Goal: Information Seeking & Learning: Learn about a topic

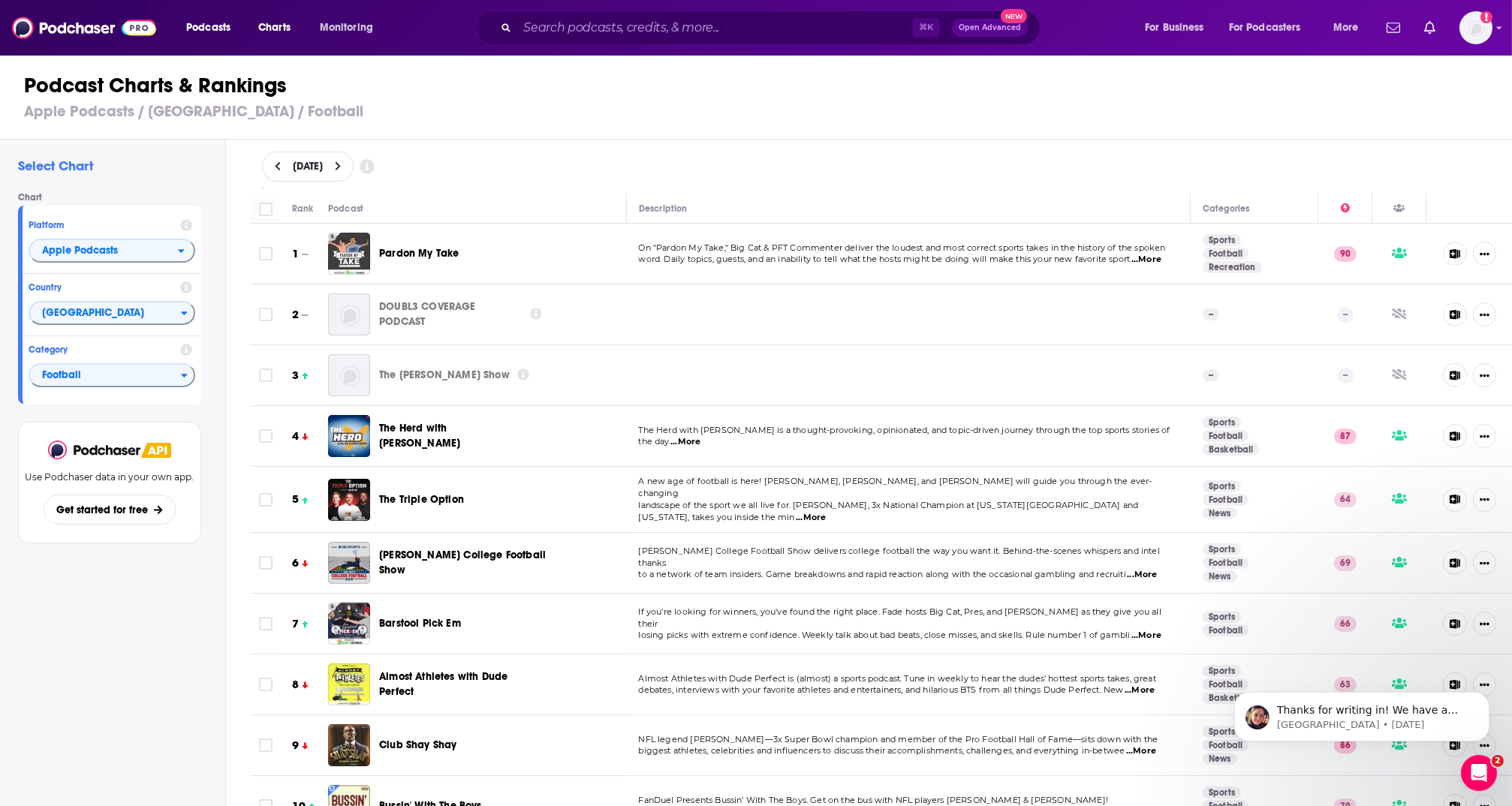
scroll to position [1057, 0]
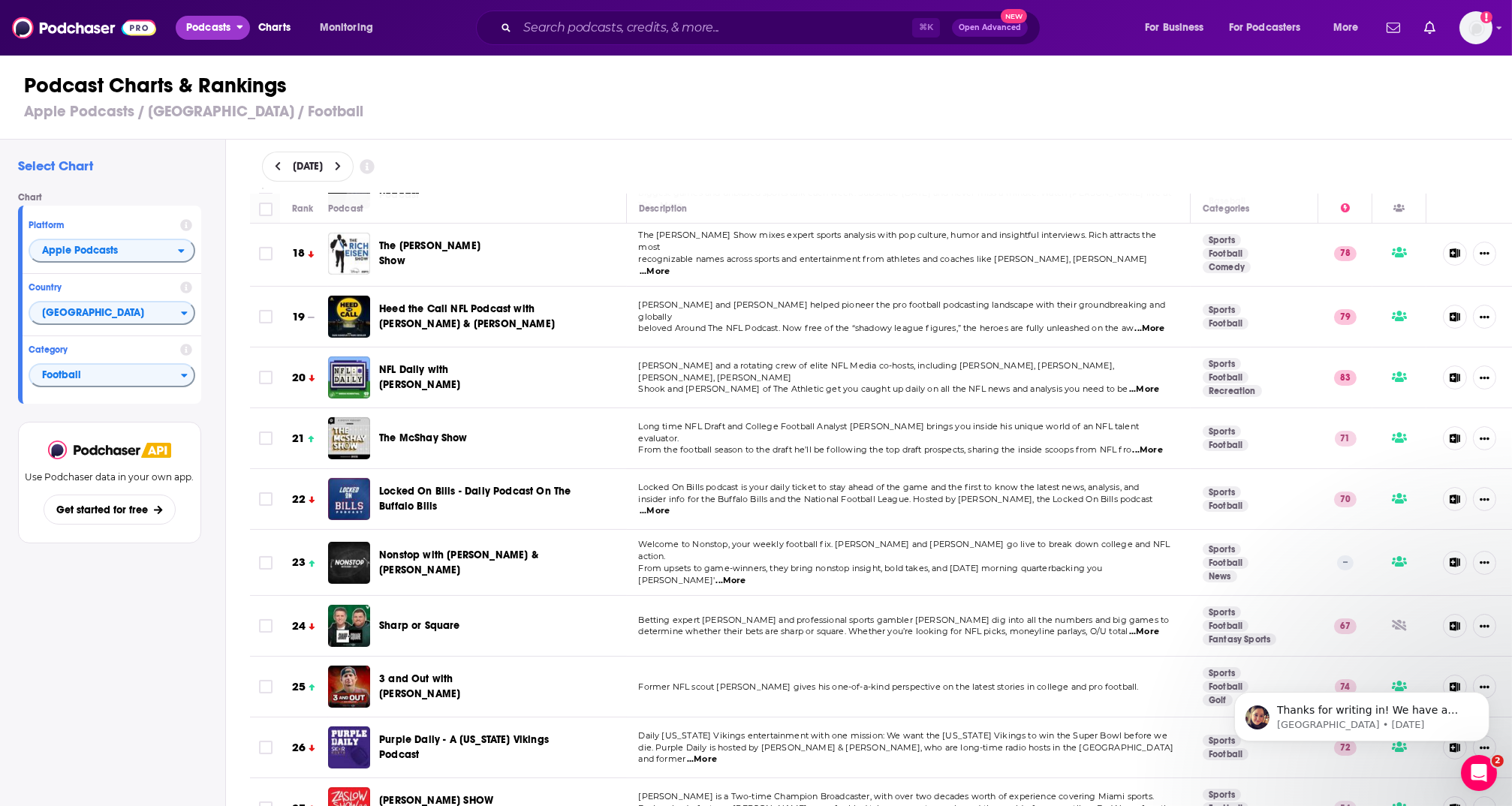
click at [198, 26] on span "Podcasts" at bounding box center [208, 27] width 44 height 21
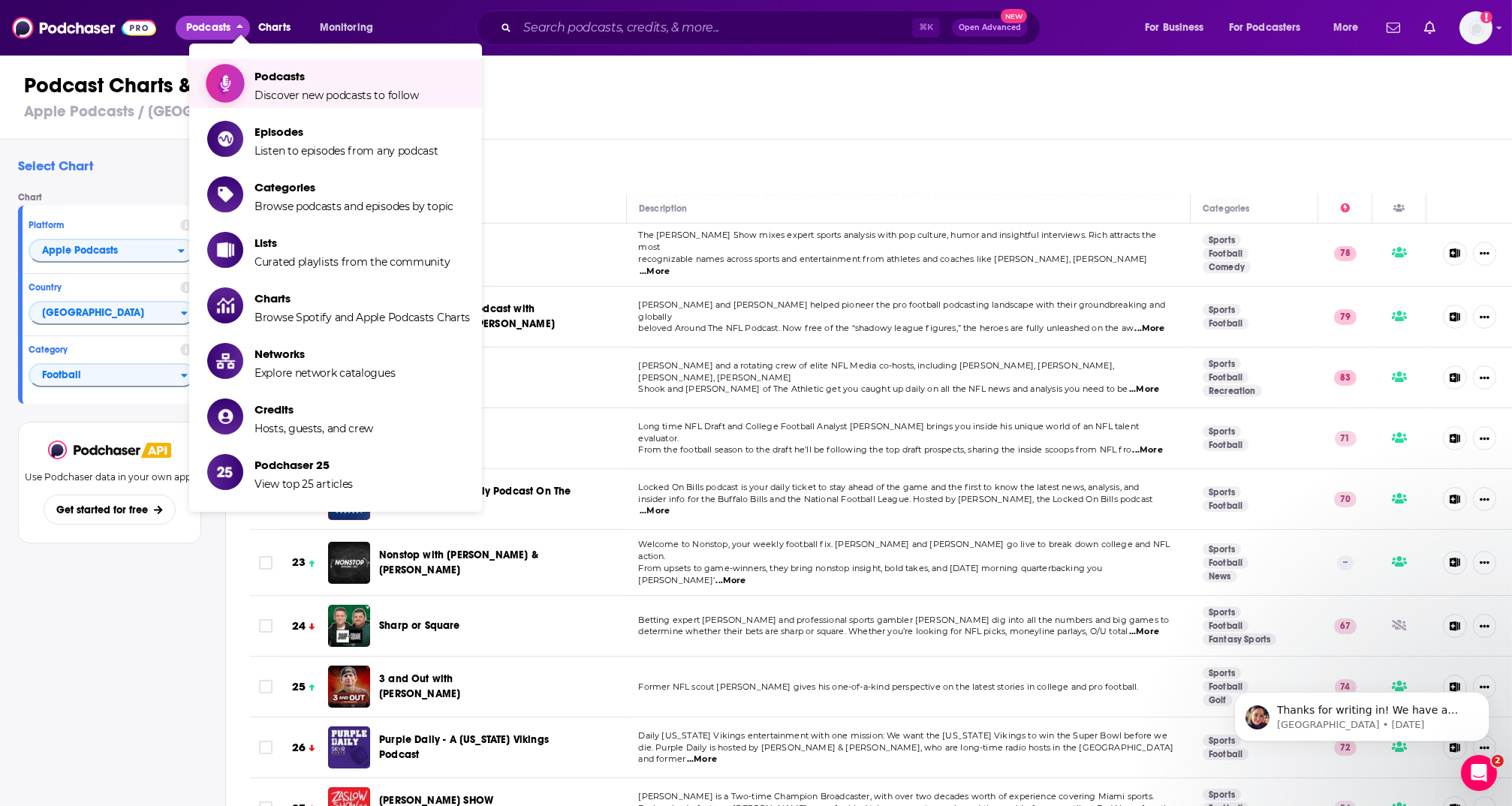
click at [272, 71] on span "Podcasts" at bounding box center [336, 76] width 164 height 15
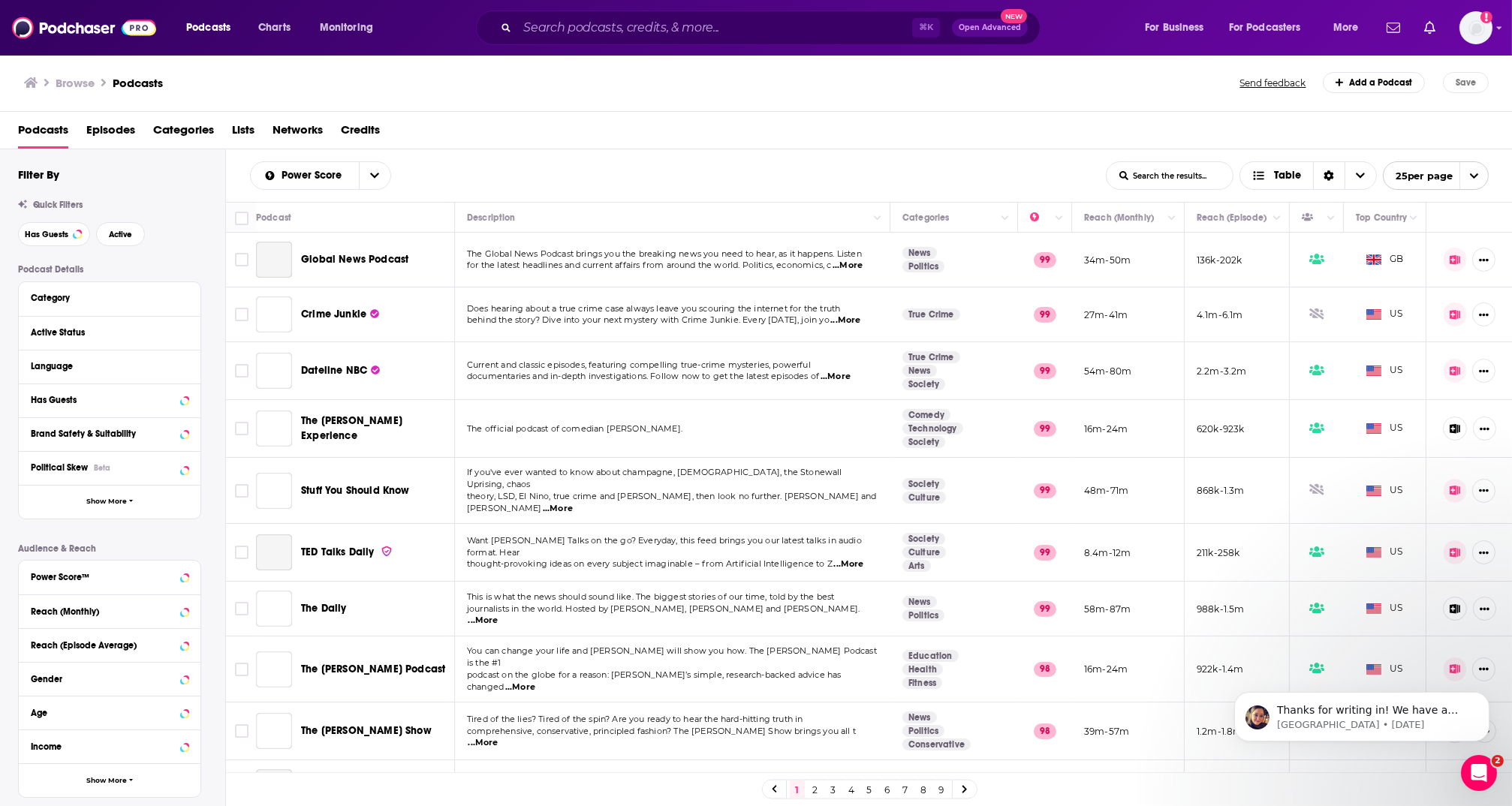
click at [114, 133] on span "Episodes" at bounding box center [111, 133] width 49 height 31
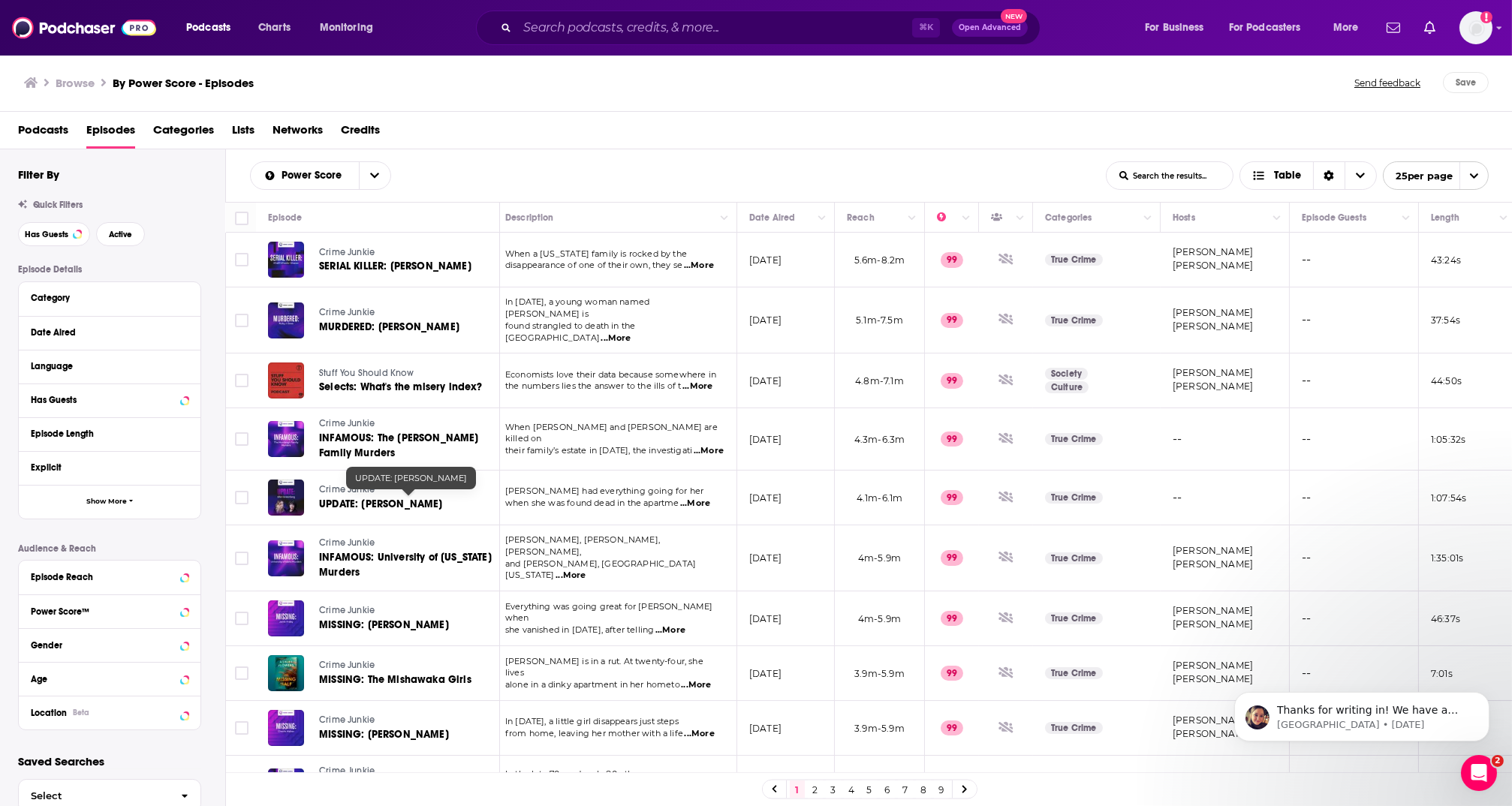
scroll to position [0, 6]
click at [587, 36] on input "Search podcasts, credits, & more..." at bounding box center [715, 27] width 395 height 24
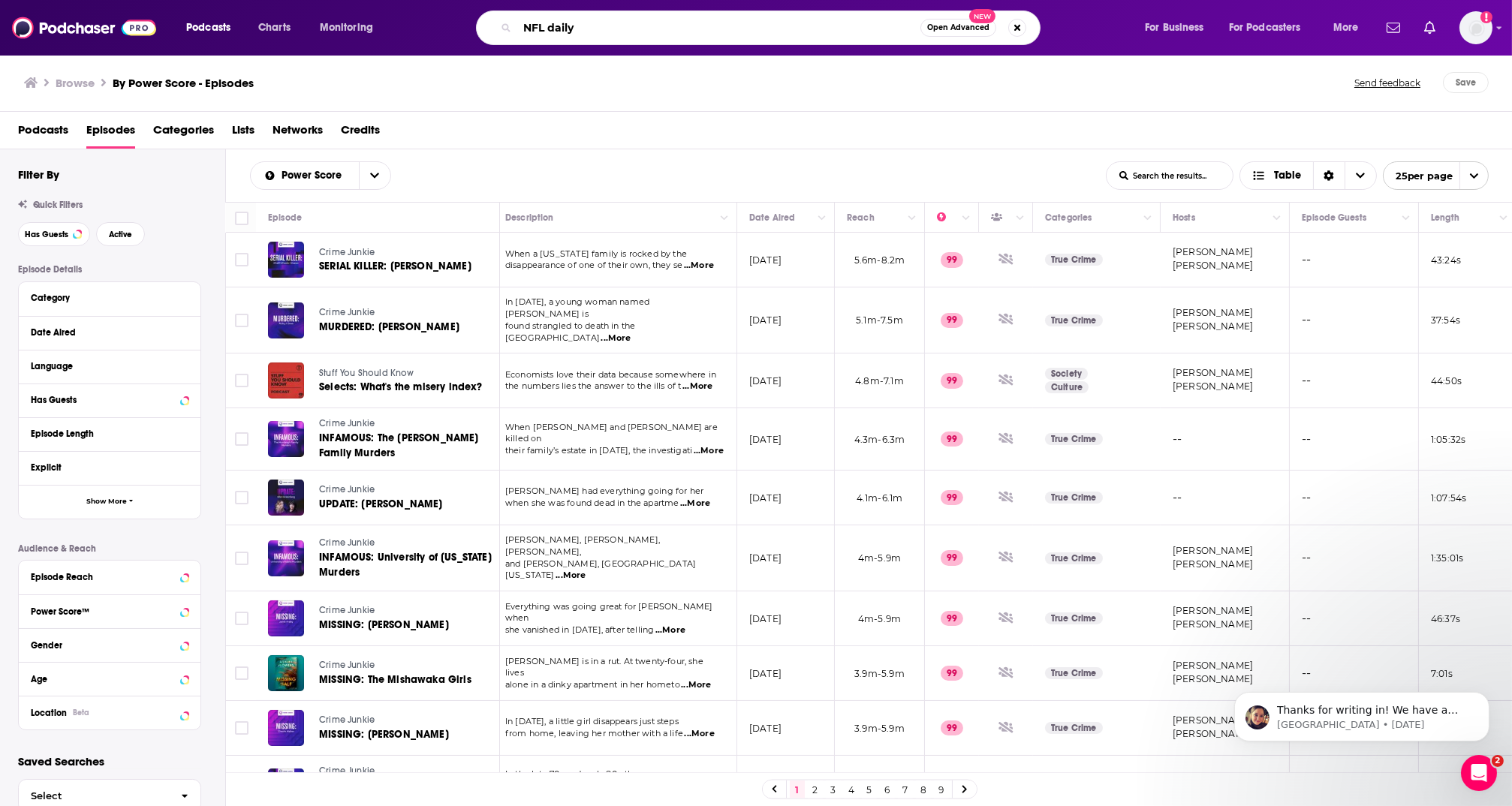
type input "NFL daily"
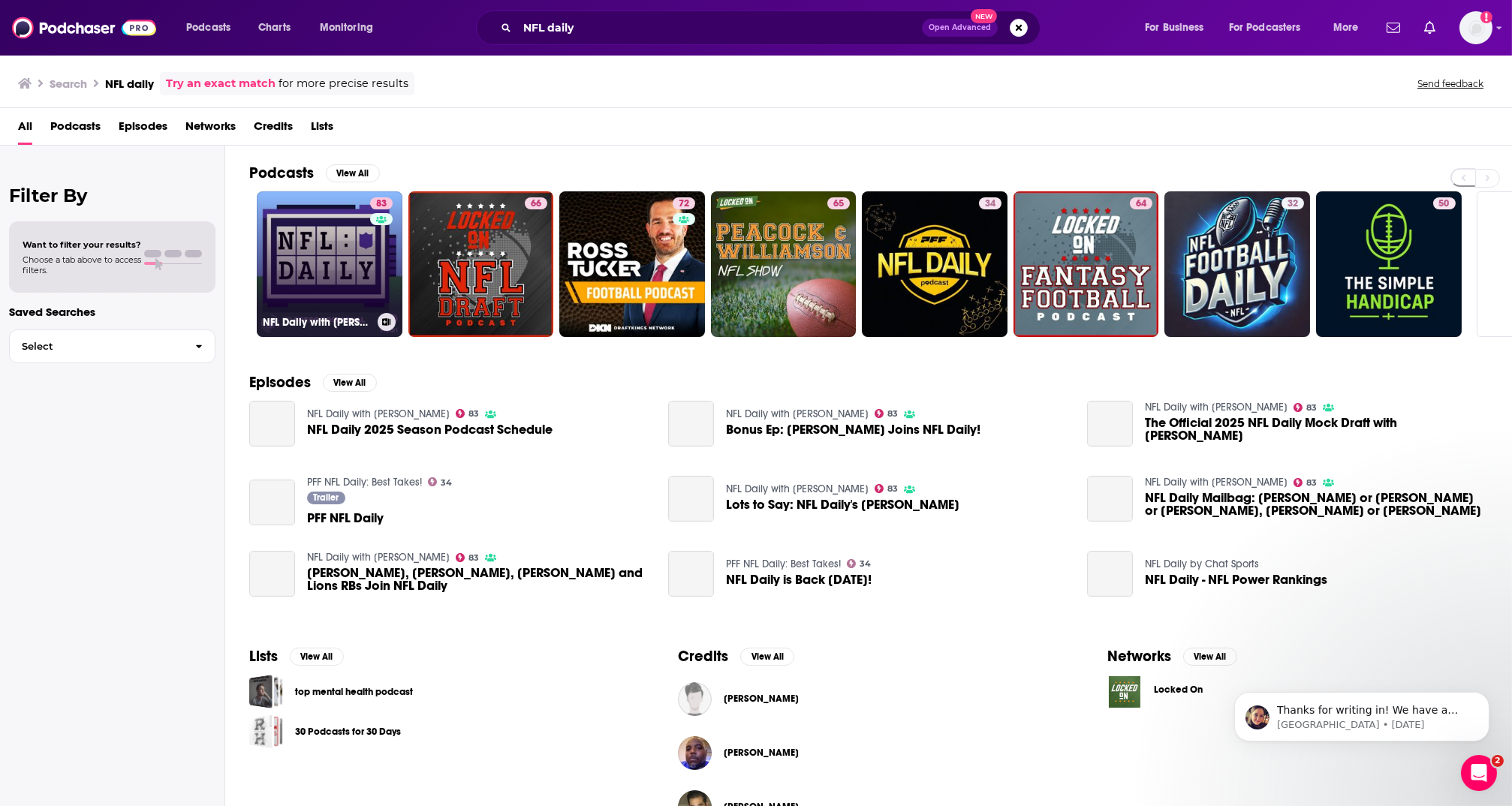
click at [341, 260] on link "83 NFL Daily with [PERSON_NAME]" at bounding box center [330, 264] width 146 height 146
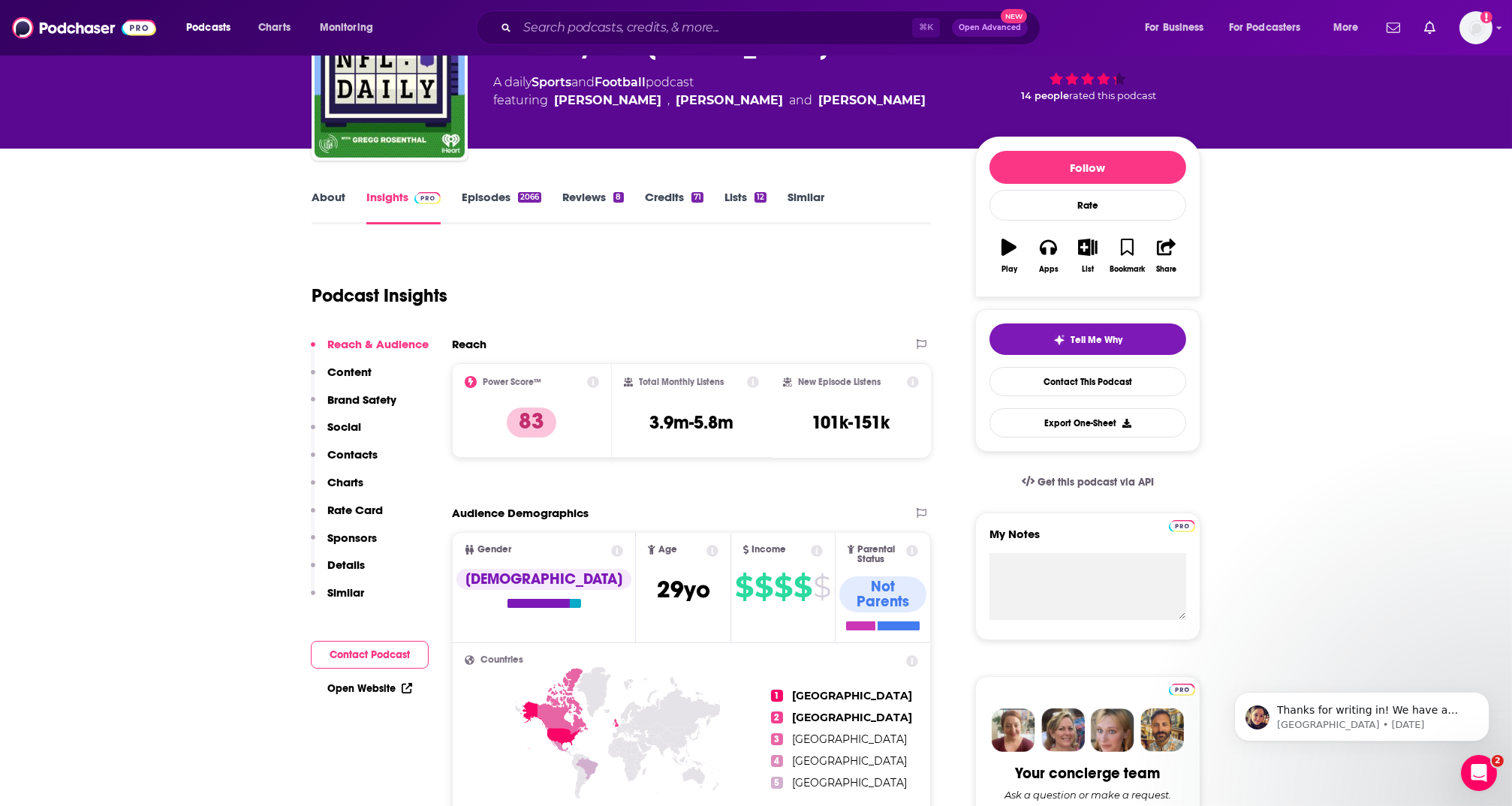
scroll to position [30, 0]
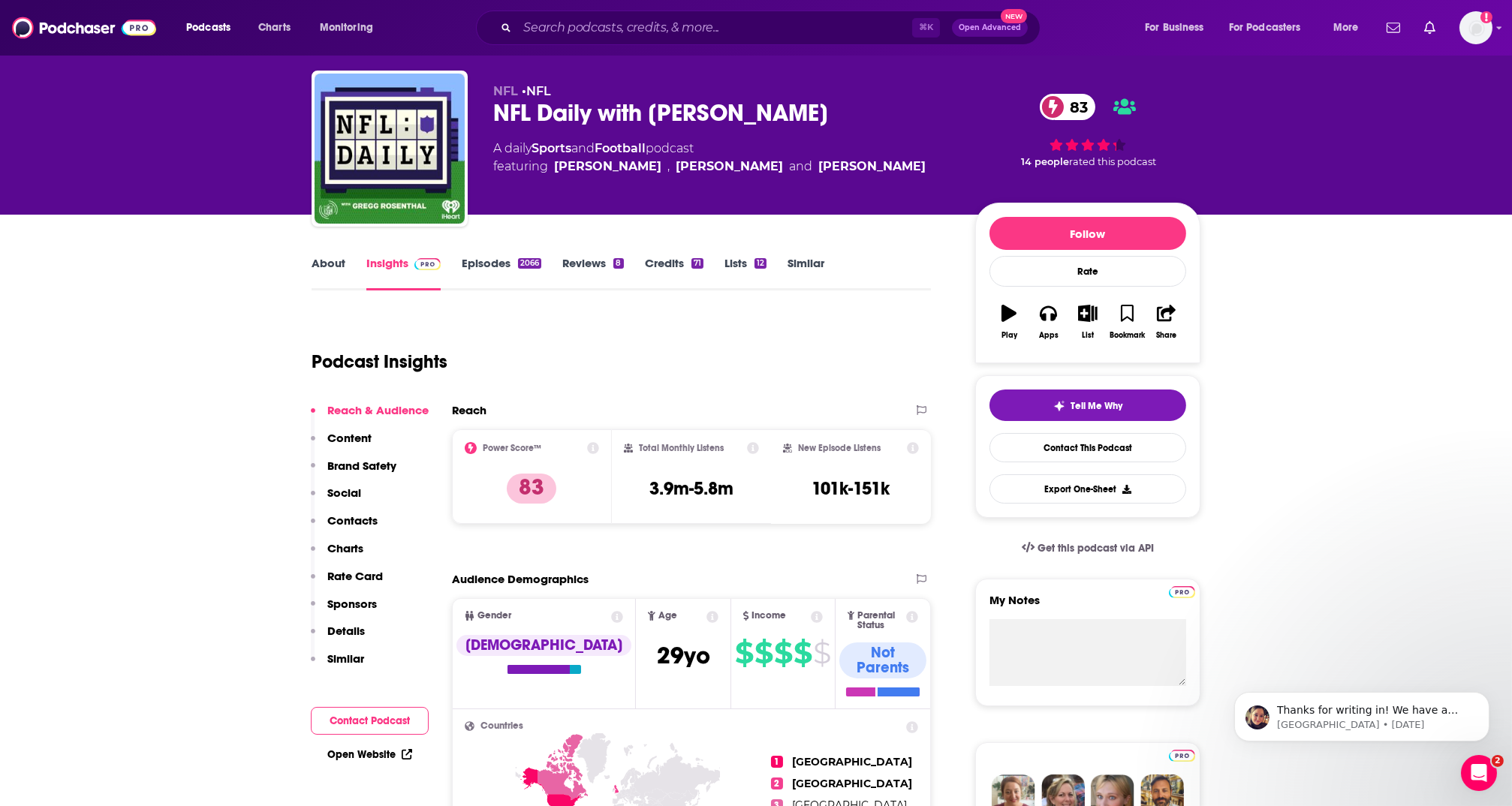
click at [494, 263] on link "Episodes 2066" at bounding box center [501, 273] width 79 height 35
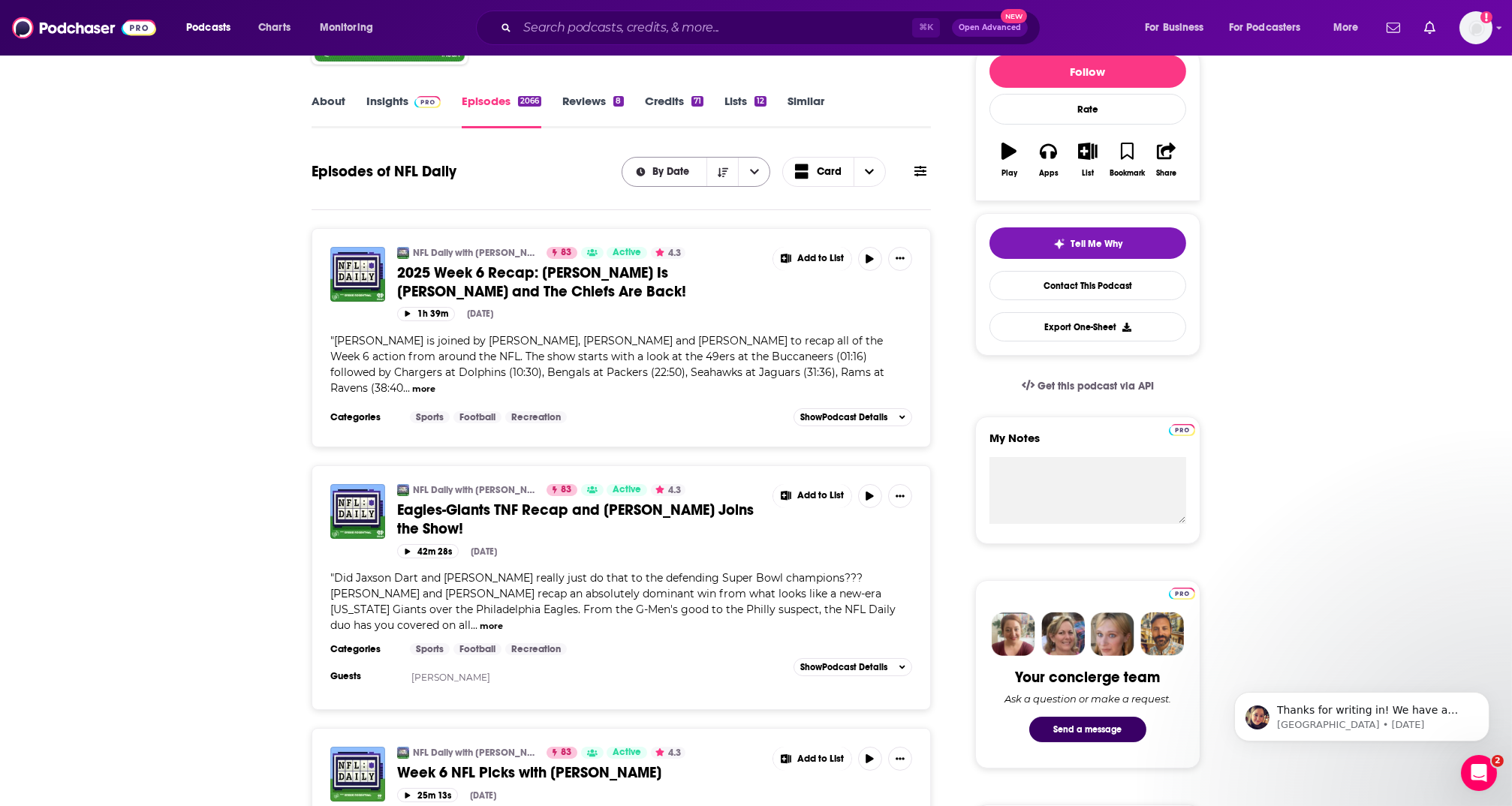
scroll to position [193, 0]
click at [914, 167] on icon at bounding box center [920, 170] width 12 height 12
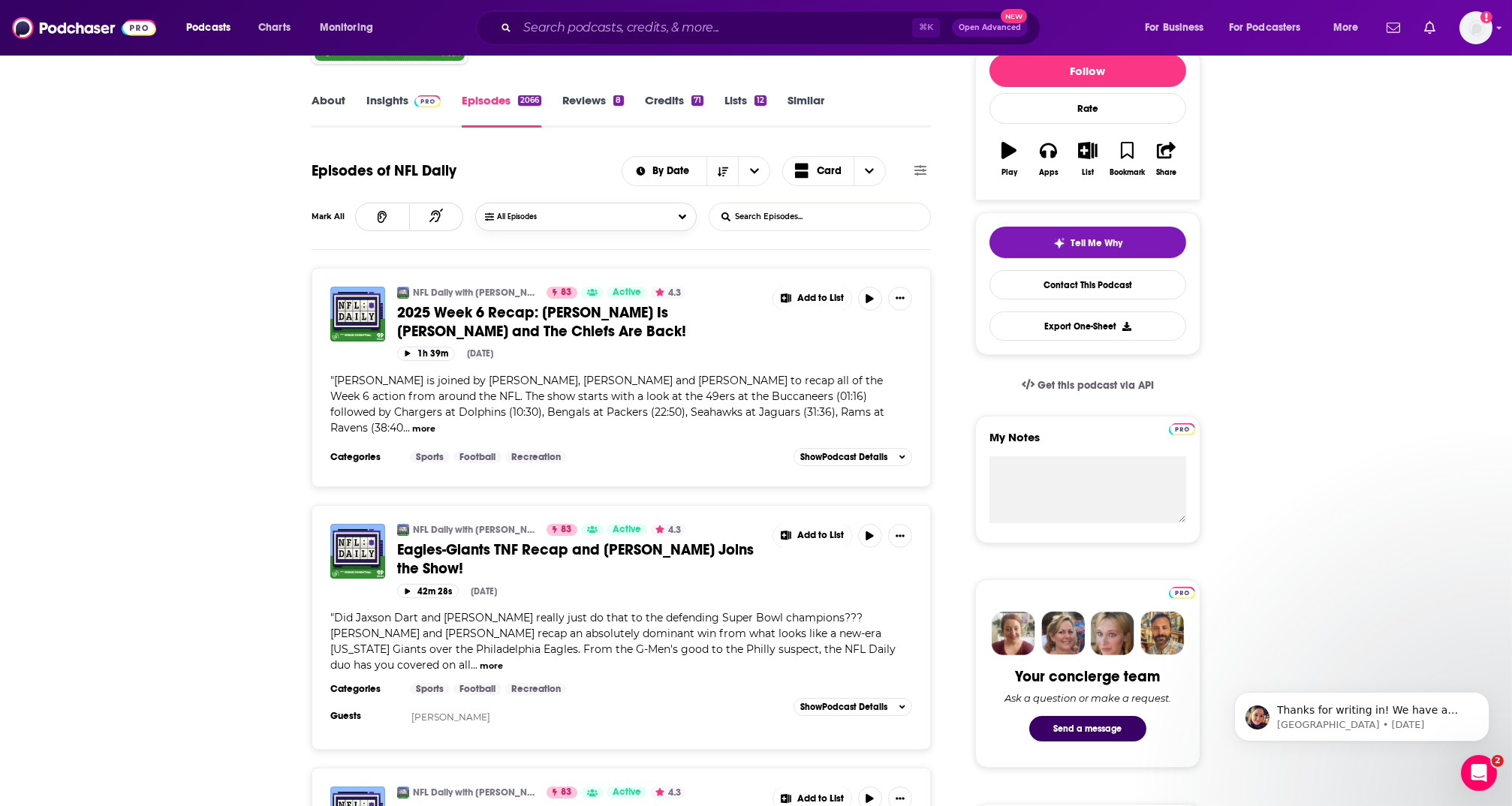
click at [581, 216] on button "All Episodes" at bounding box center [585, 217] width 221 height 28
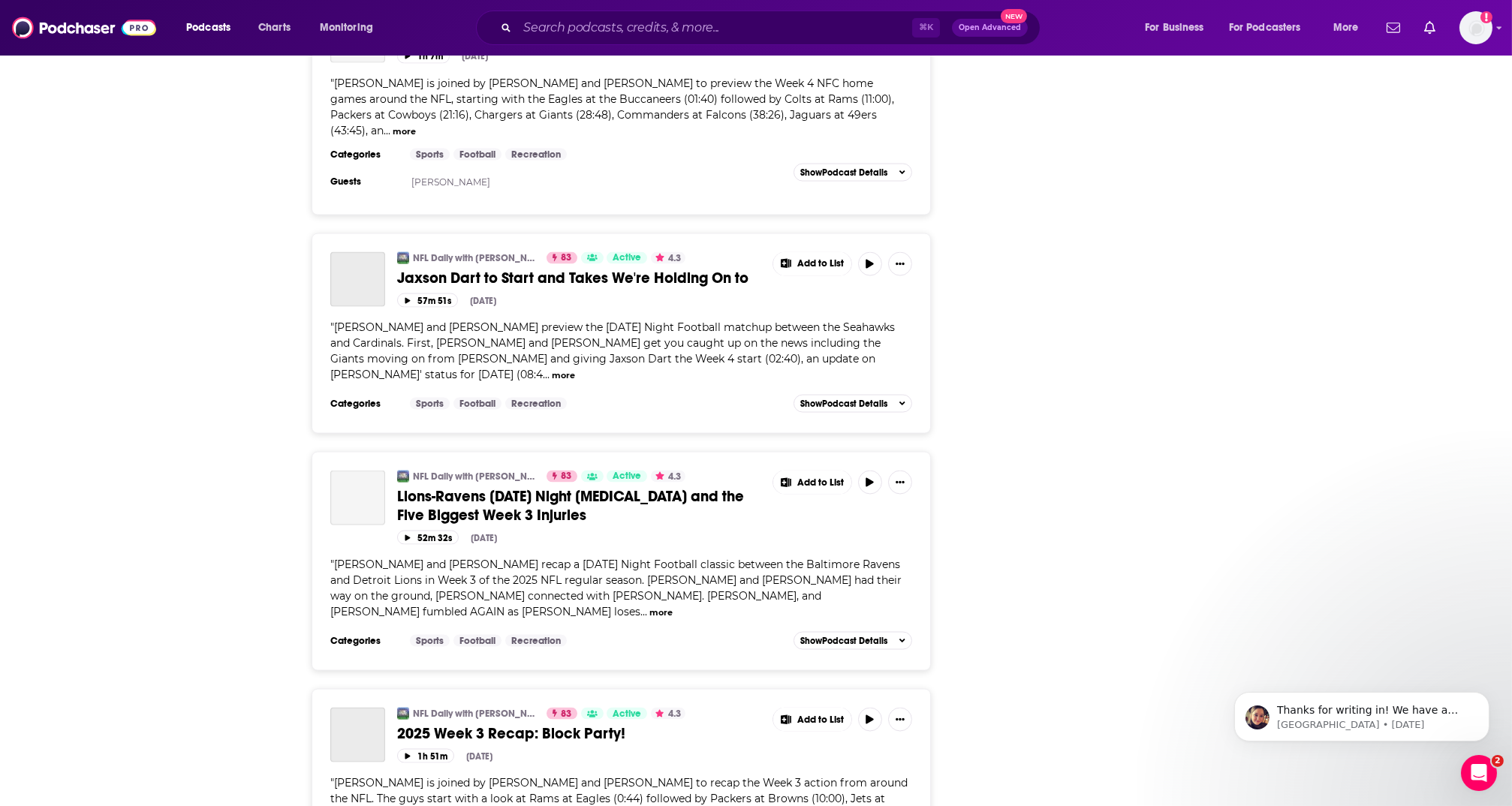
scroll to position [5553, 0]
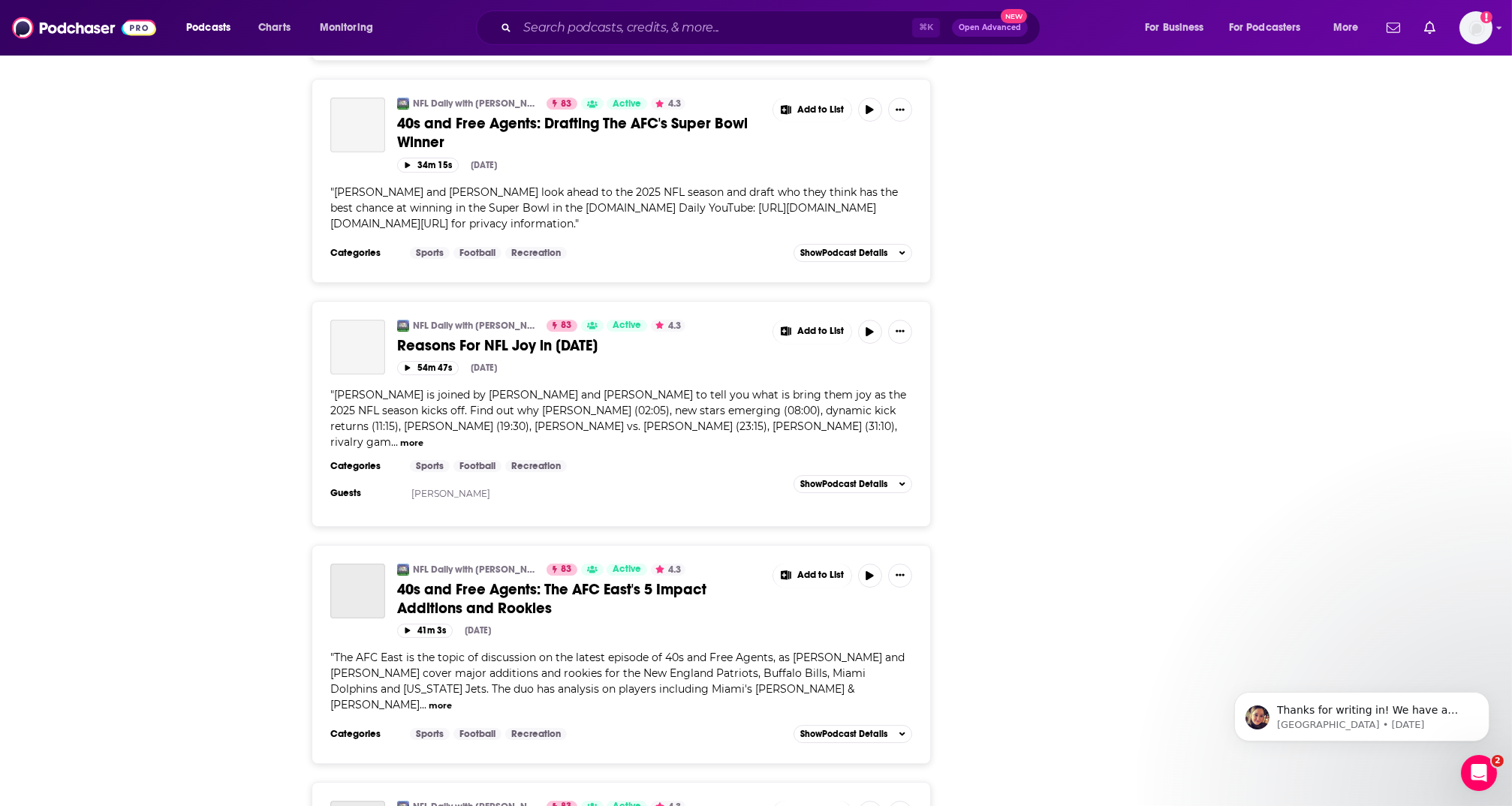
scroll to position [11188, 0]
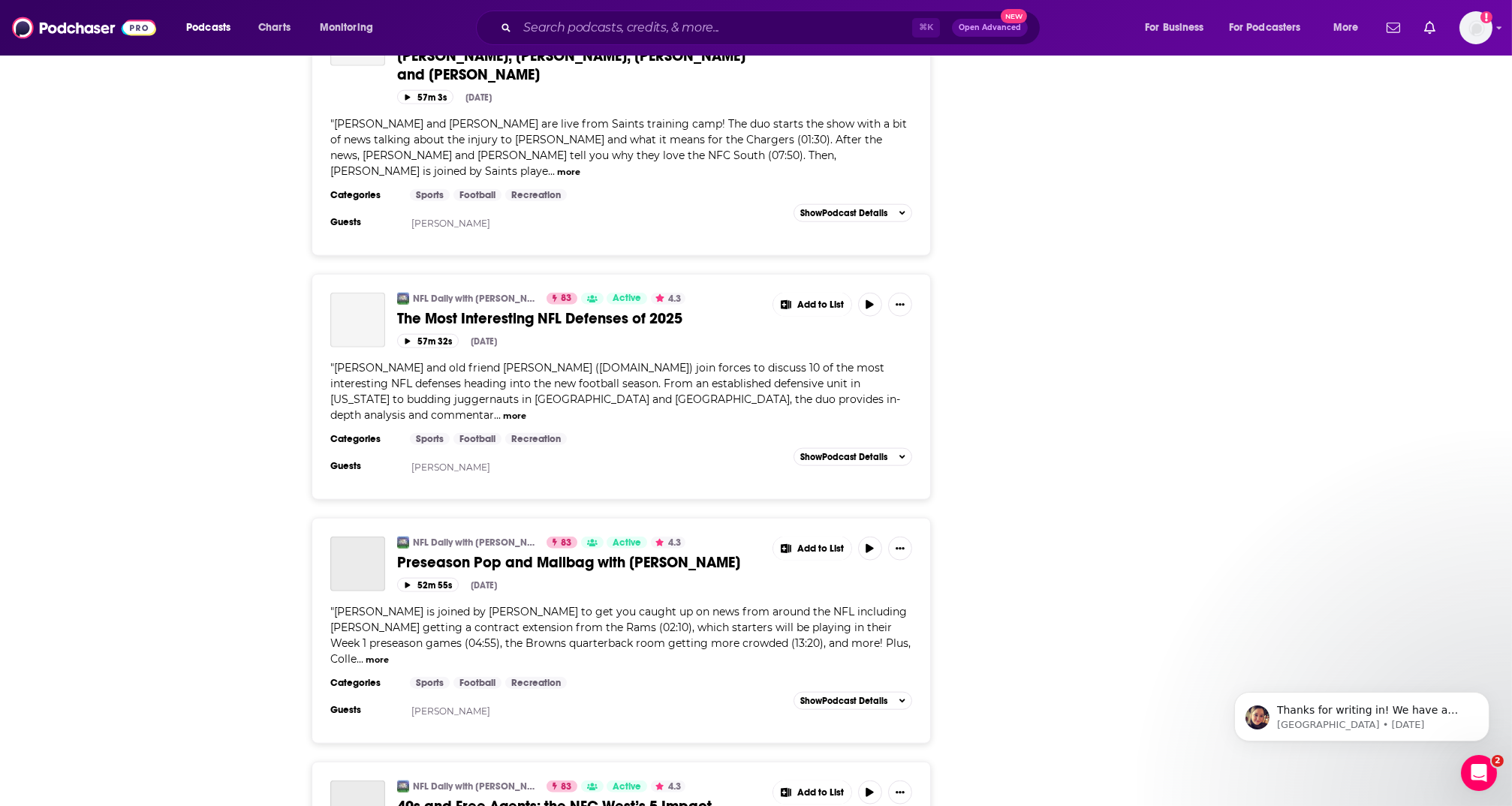
scroll to position [16869, 0]
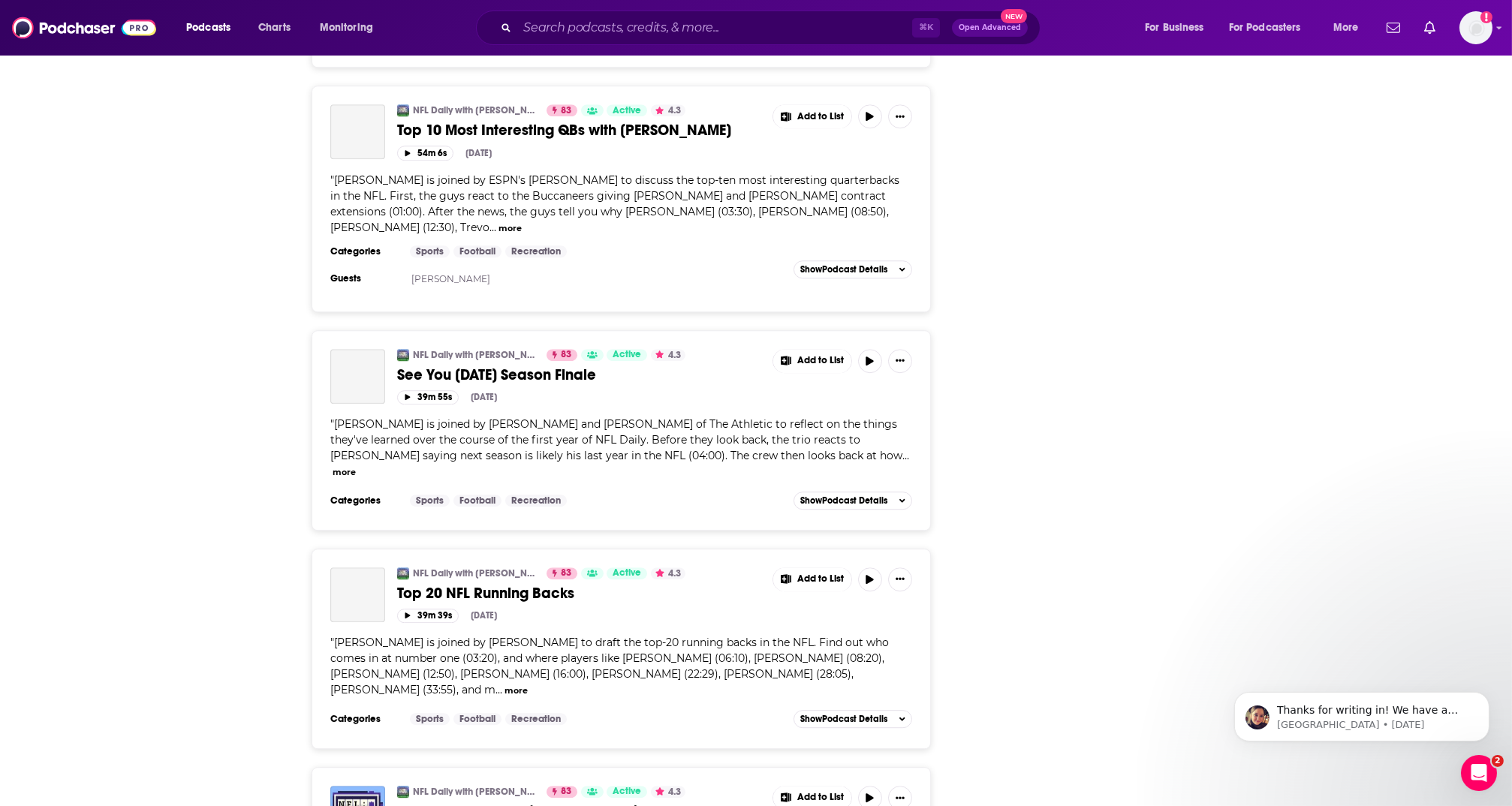
scroll to position [22586, 0]
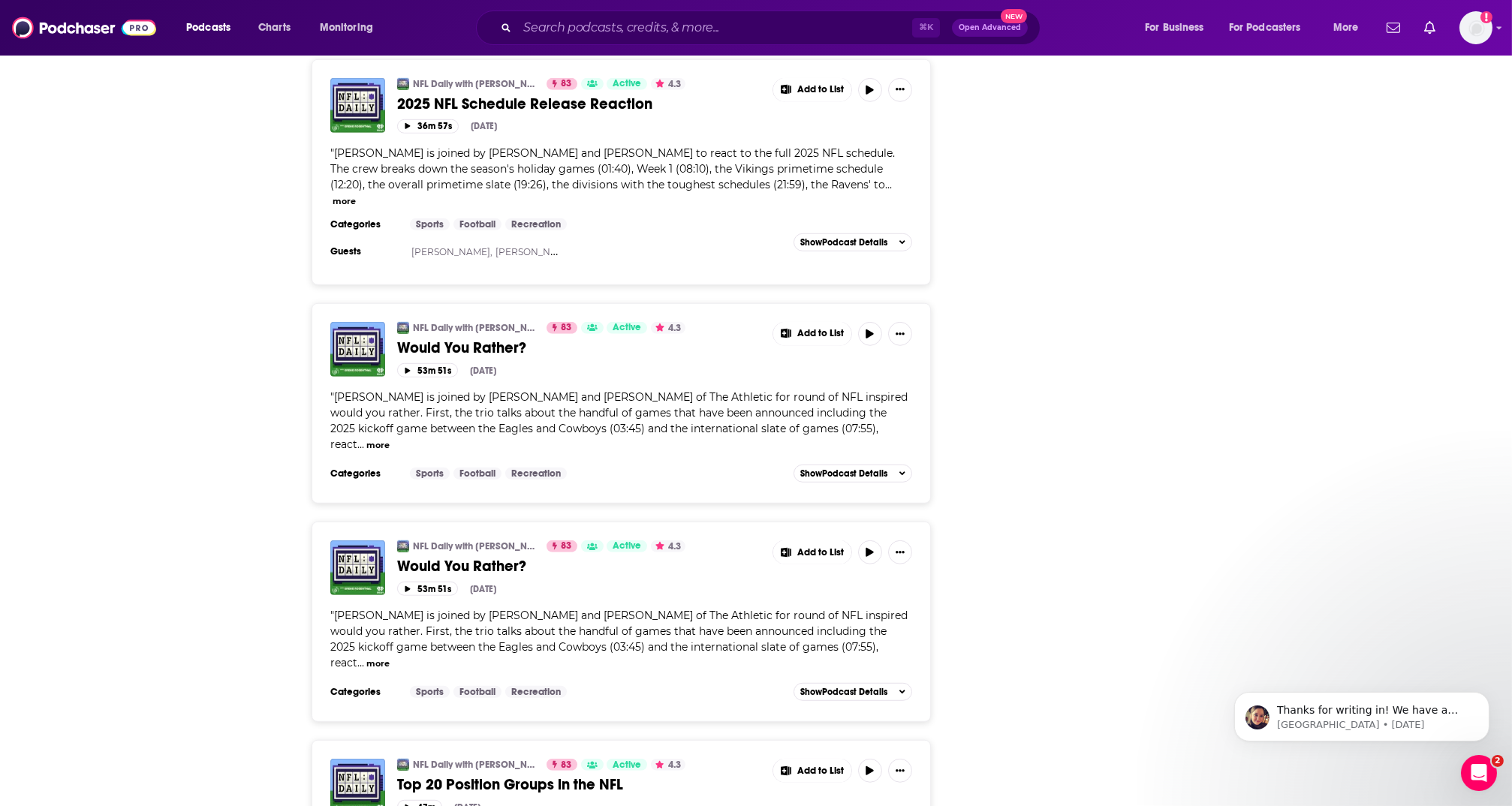
scroll to position [28139, 0]
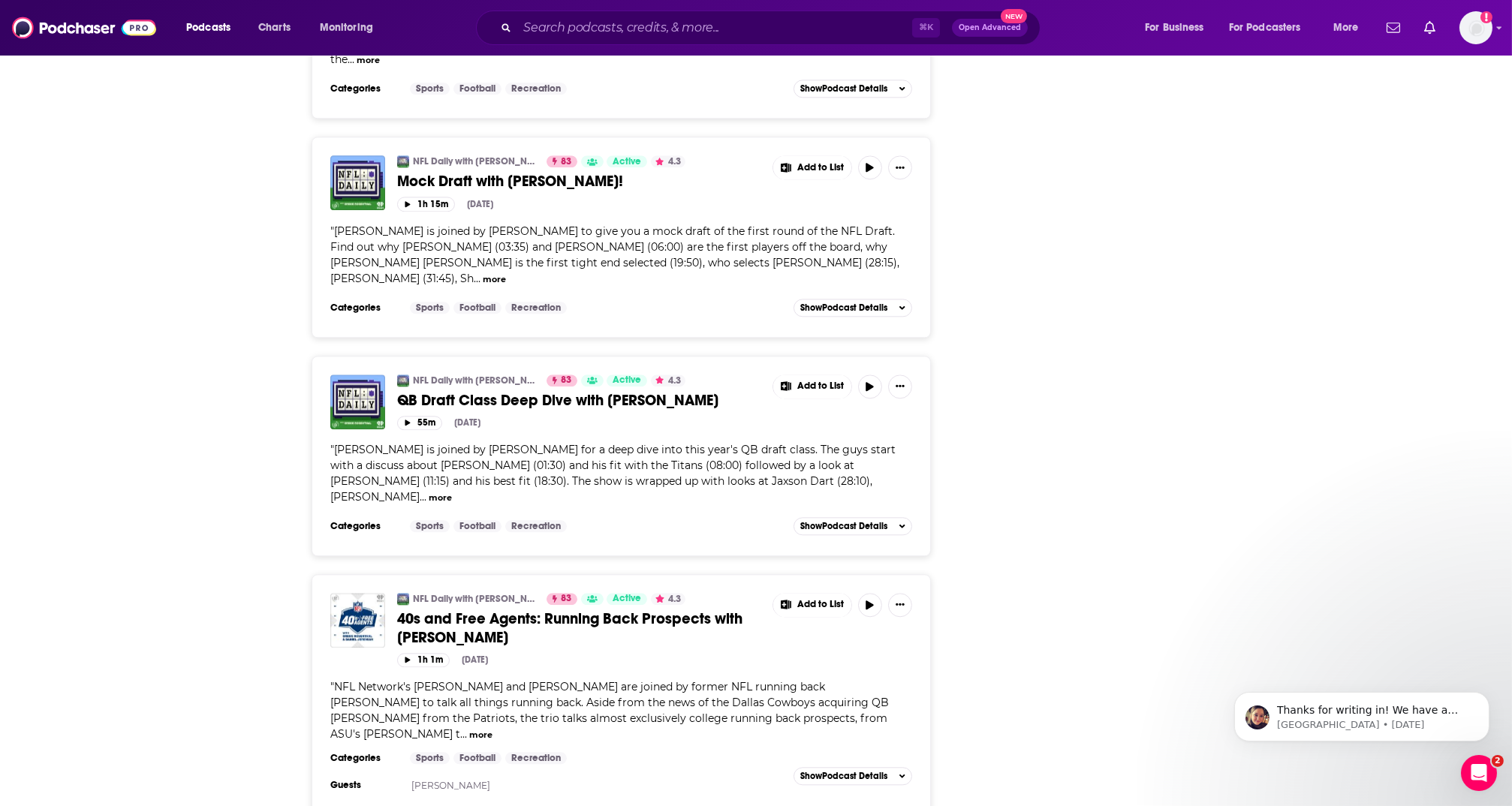
scroll to position [33888, 0]
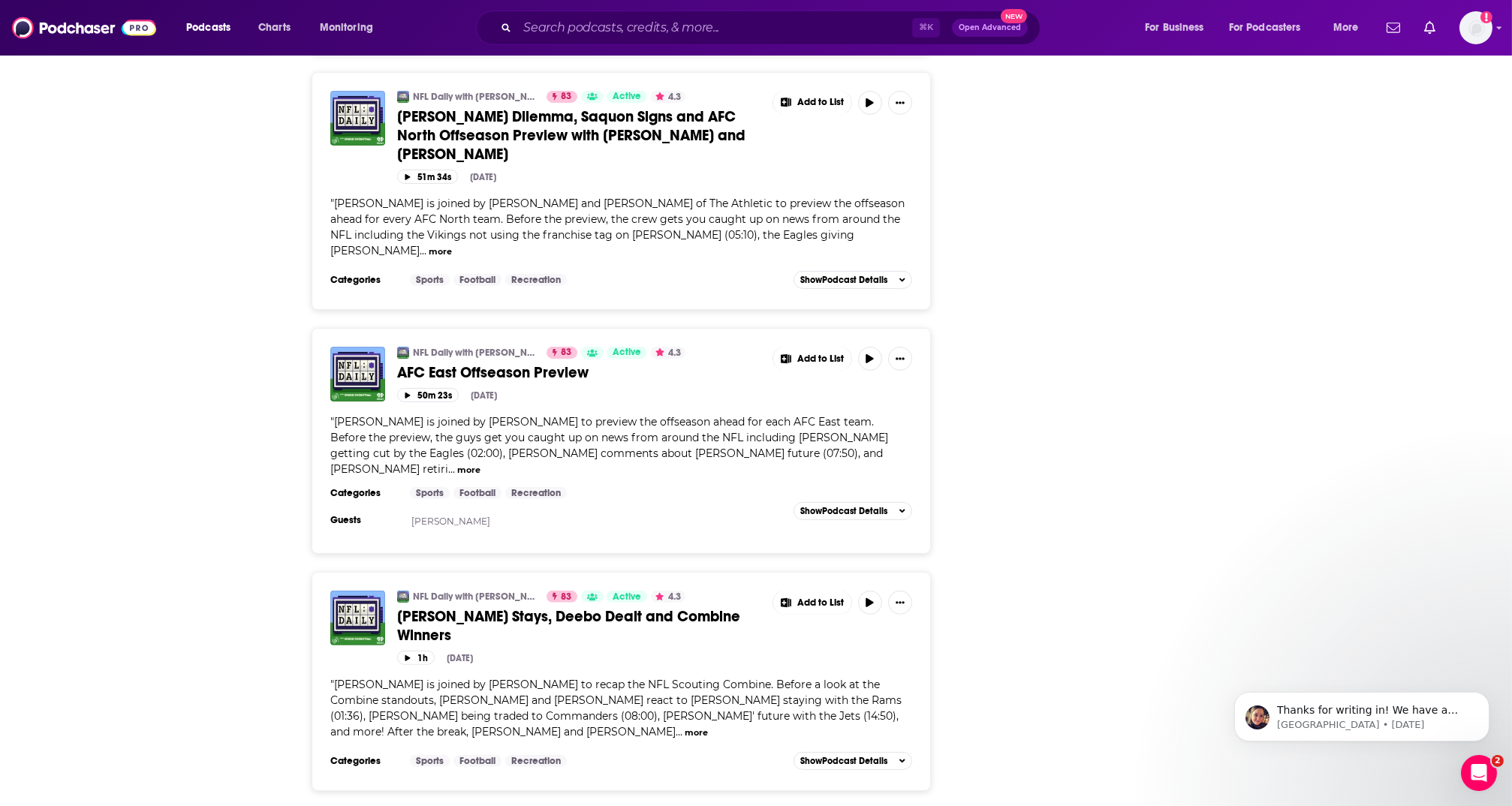
scroll to position [39779, 0]
drag, startPoint x: 830, startPoint y: 669, endPoint x: 813, endPoint y: 663, distance: 18.0
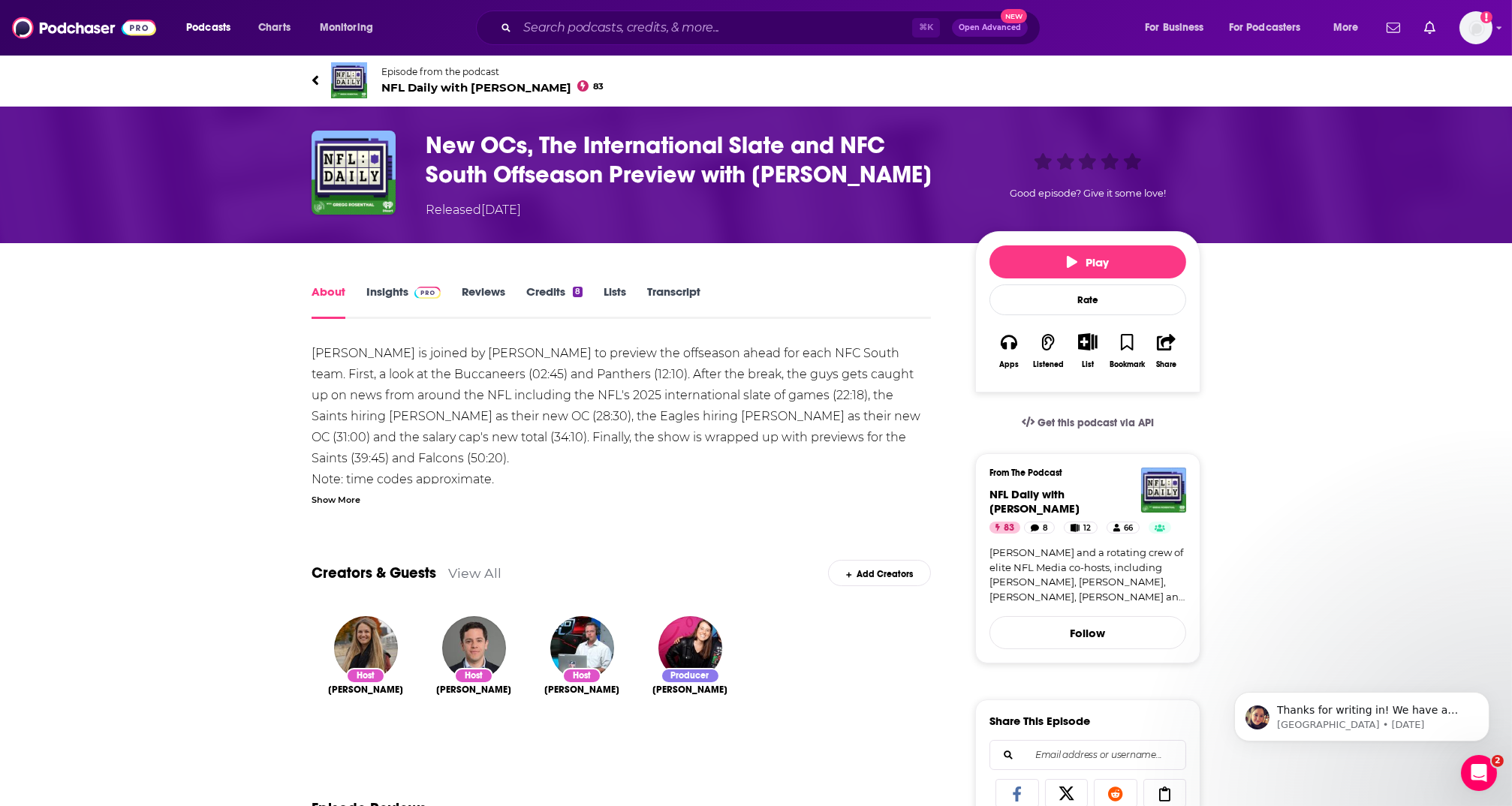
click at [386, 290] on link "Insights" at bounding box center [403, 302] width 74 height 35
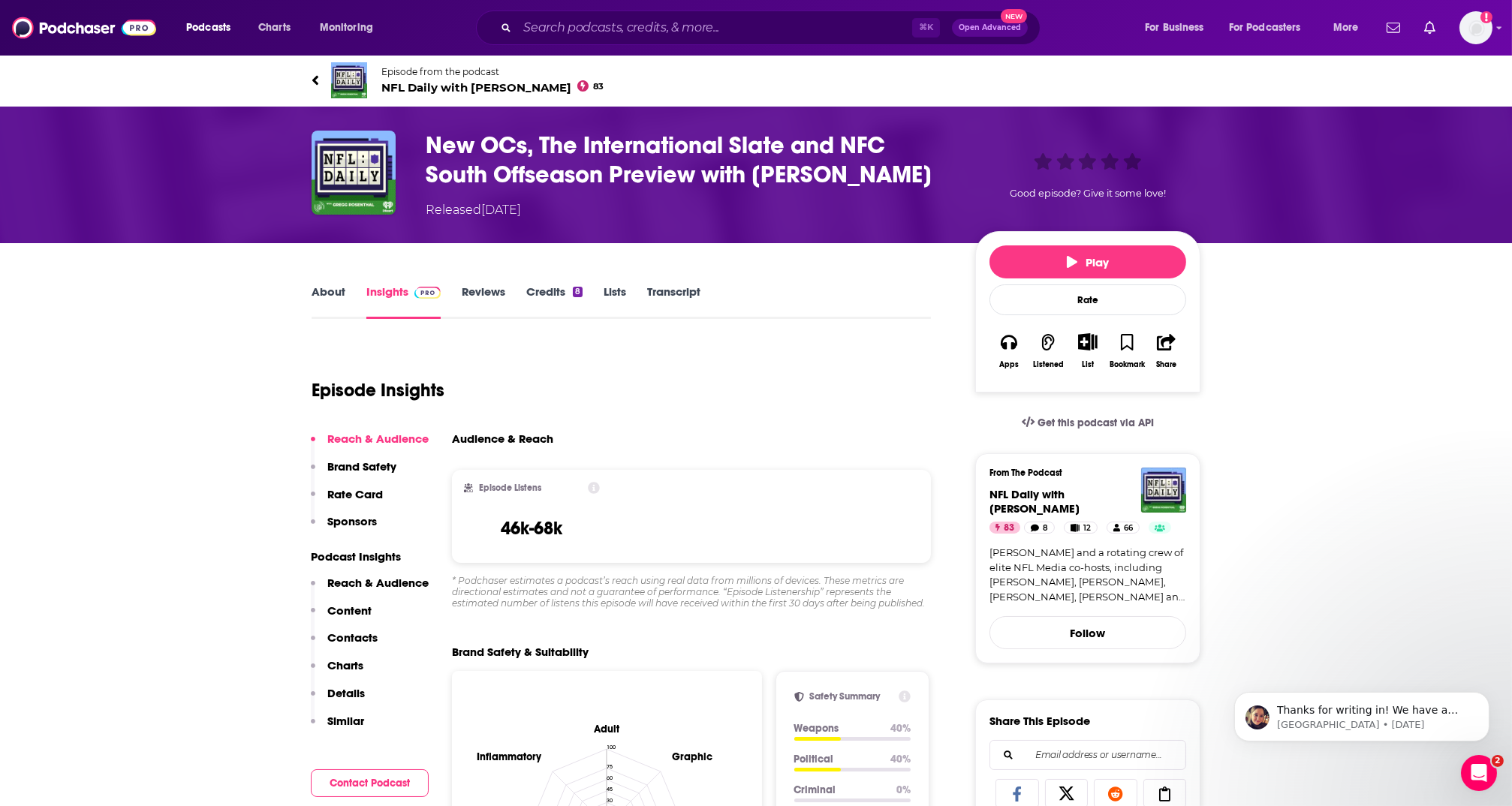
click at [319, 82] on icon at bounding box center [315, 80] width 7 height 15
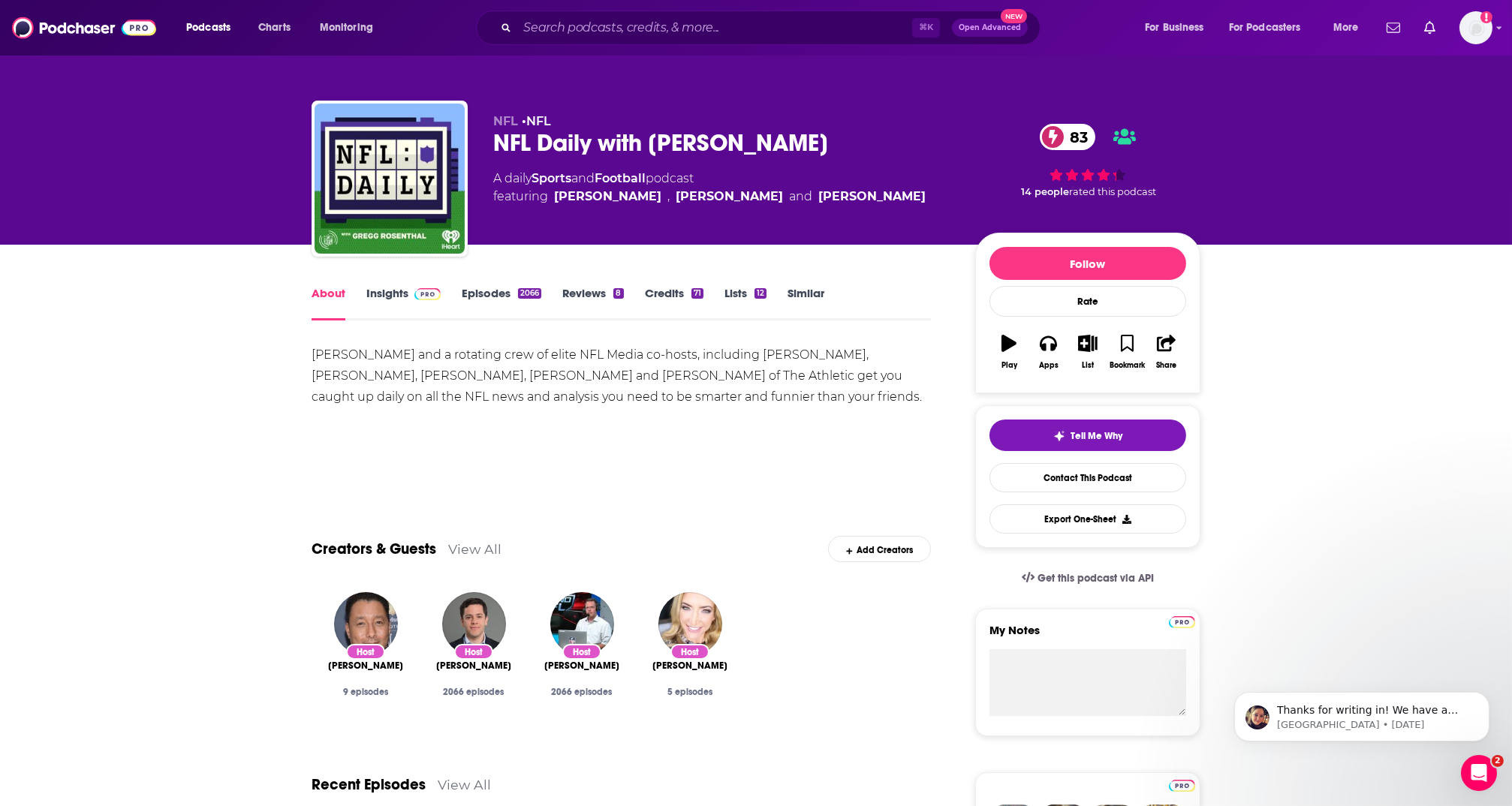
click at [402, 297] on link "Insights" at bounding box center [403, 303] width 74 height 35
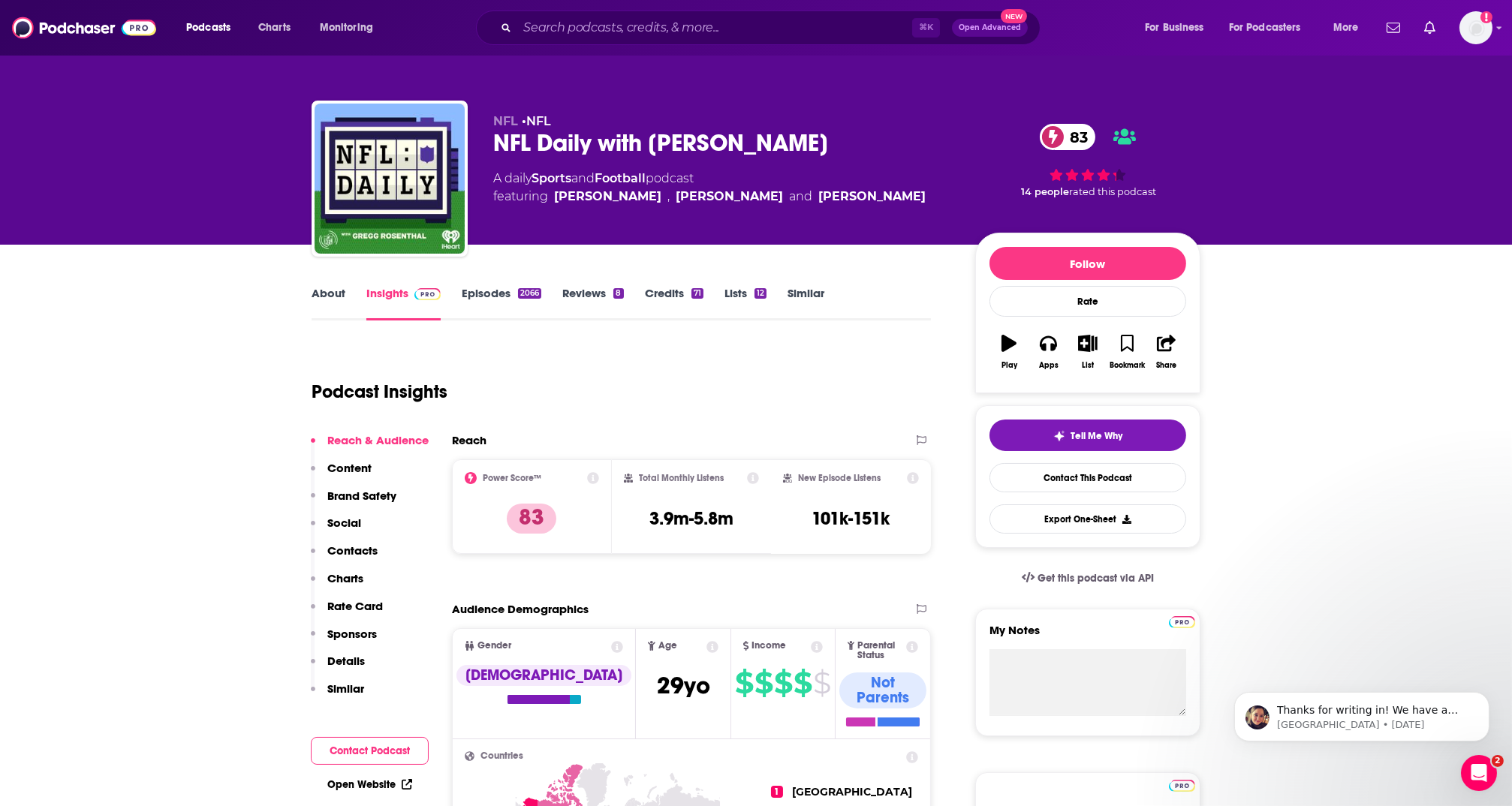
click at [386, 289] on link "Insights" at bounding box center [403, 303] width 74 height 35
